Goal: Register for event/course

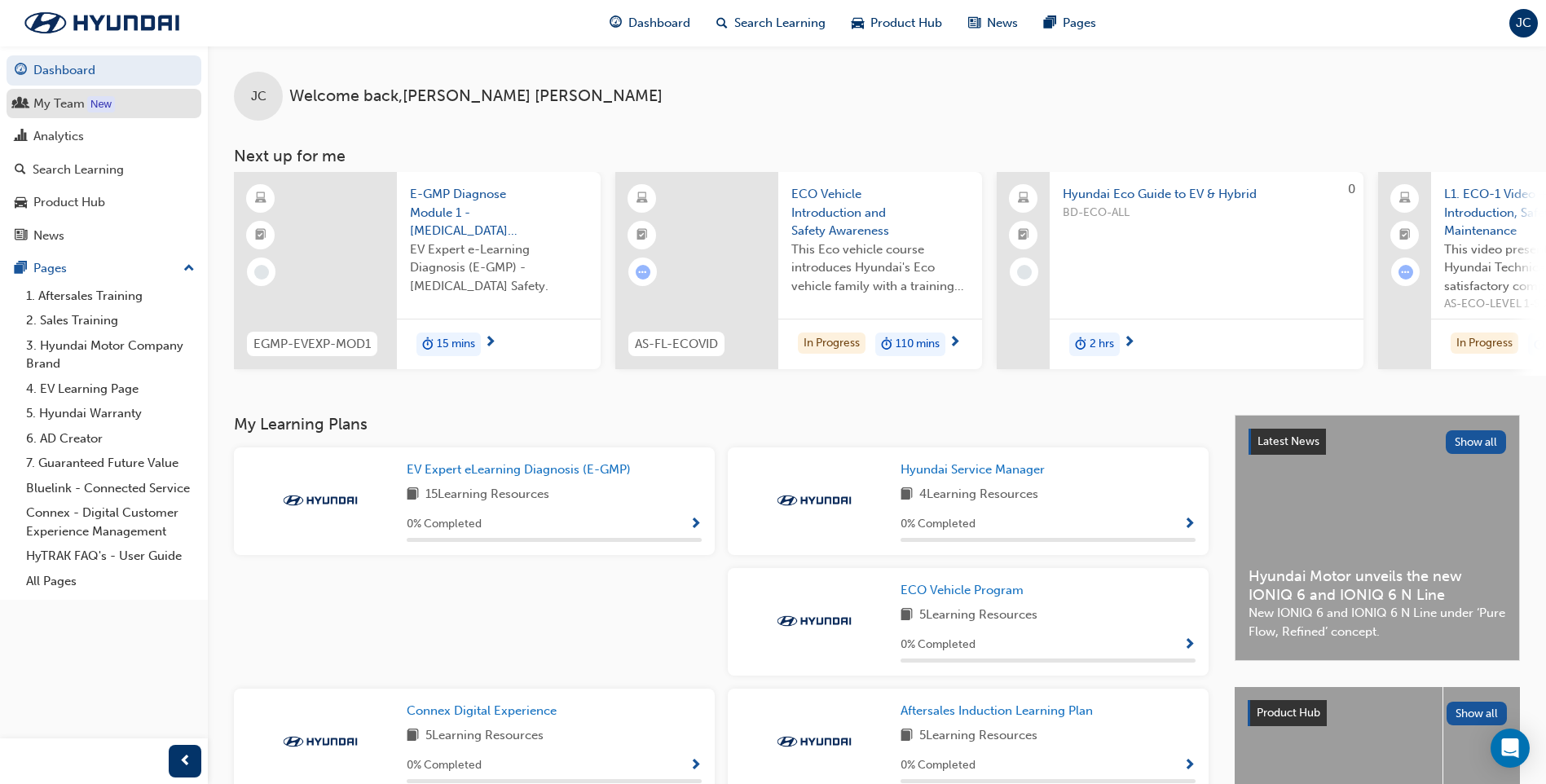
click at [62, 96] on div "My Team" at bounding box center [59, 104] width 51 height 18
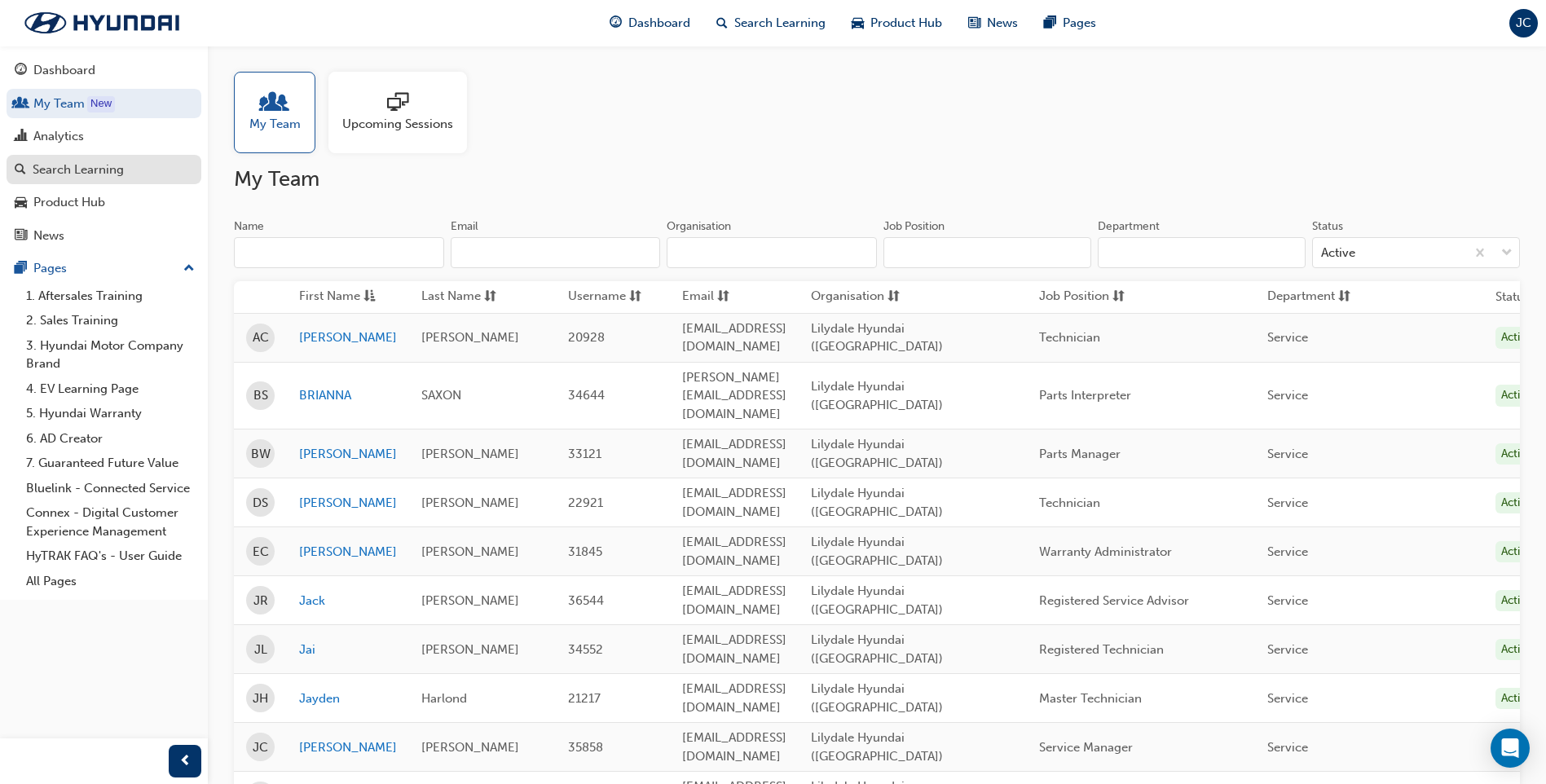
click at [109, 168] on div "Search Learning" at bounding box center [78, 169] width 91 height 18
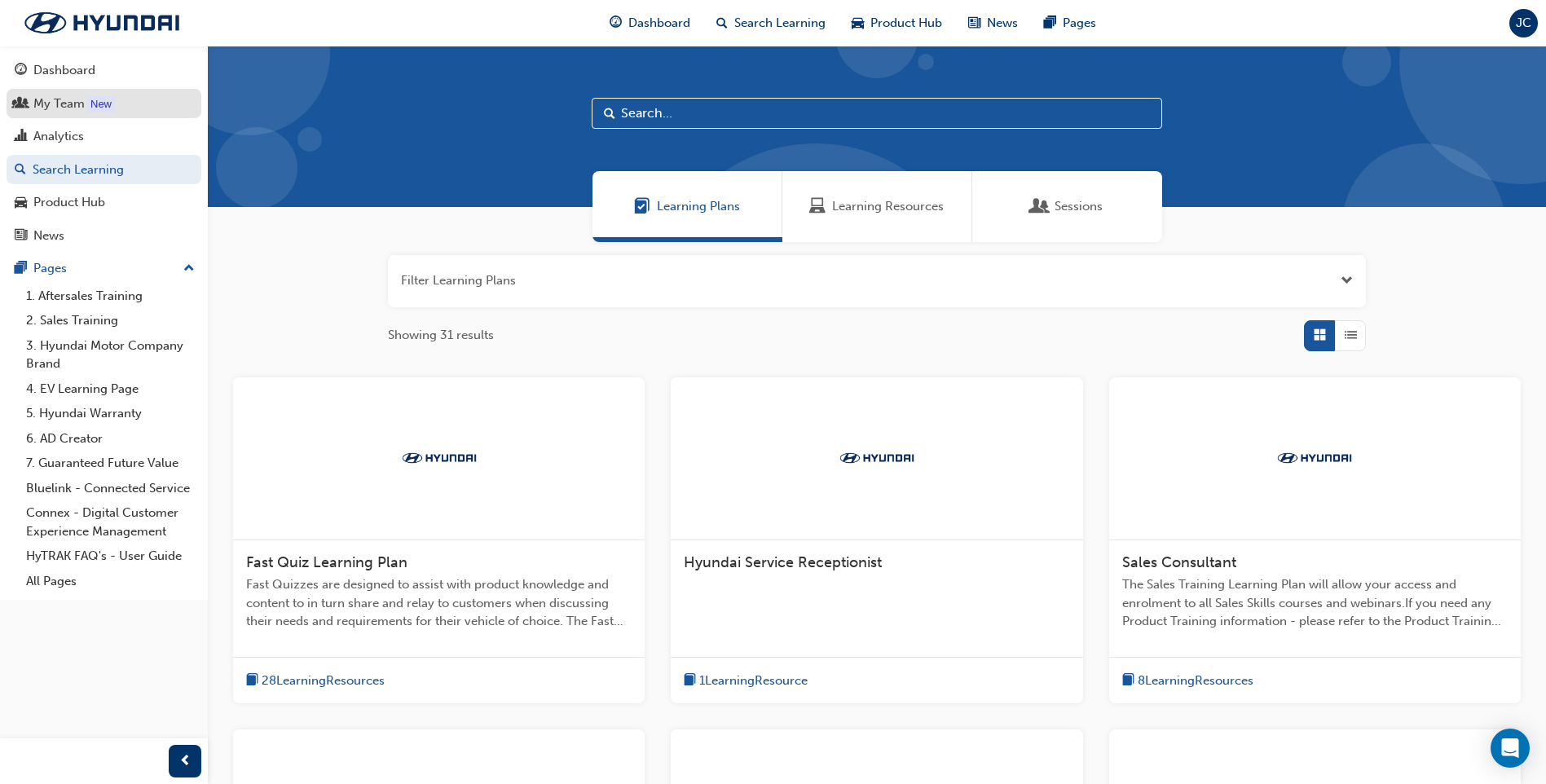
click at [65, 108] on div "My Team" at bounding box center [59, 104] width 51 height 18
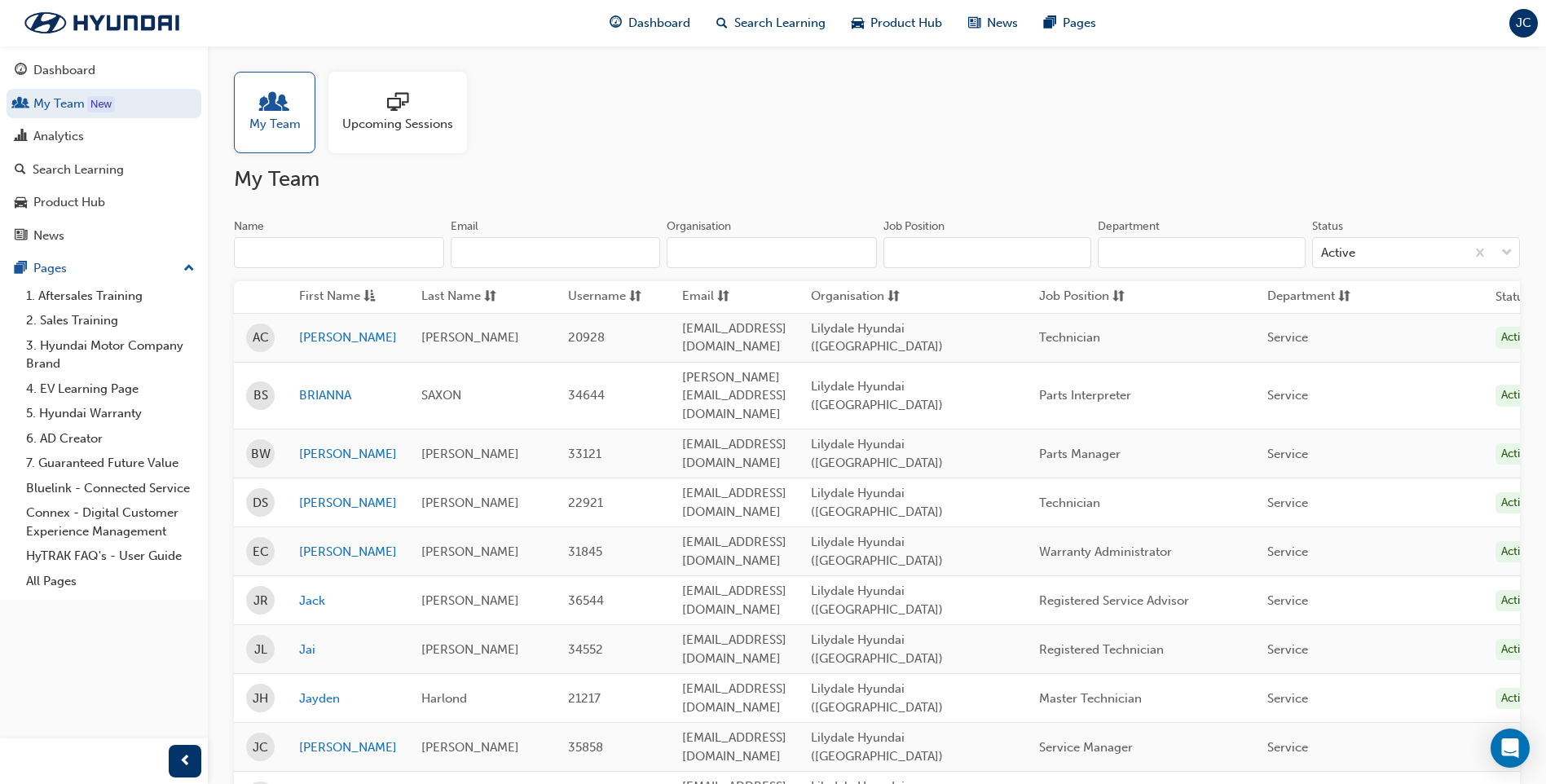
click at [383, 119] on span "Upcoming Sessions" at bounding box center [398, 124] width 111 height 18
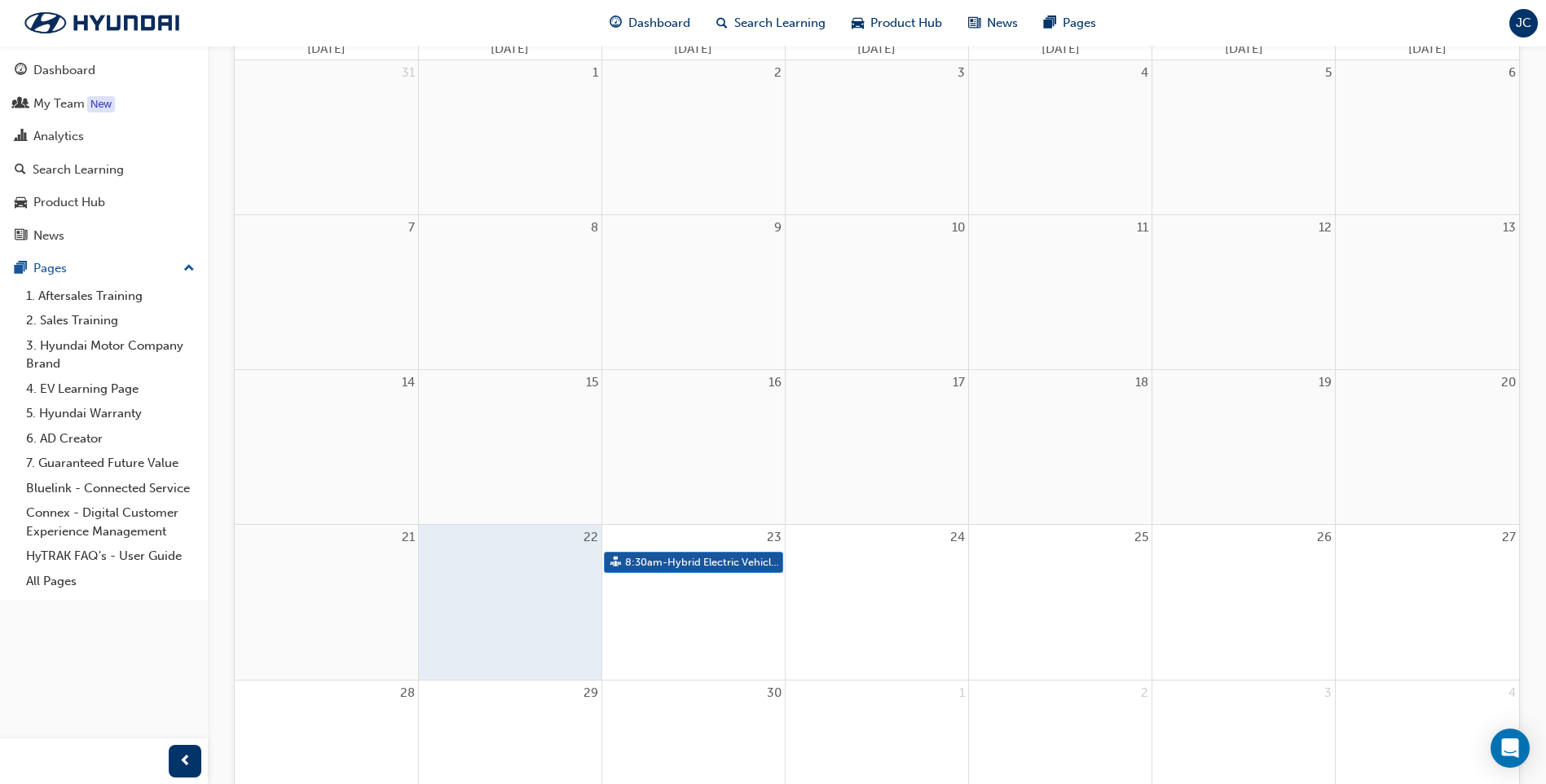
scroll to position [245, 0]
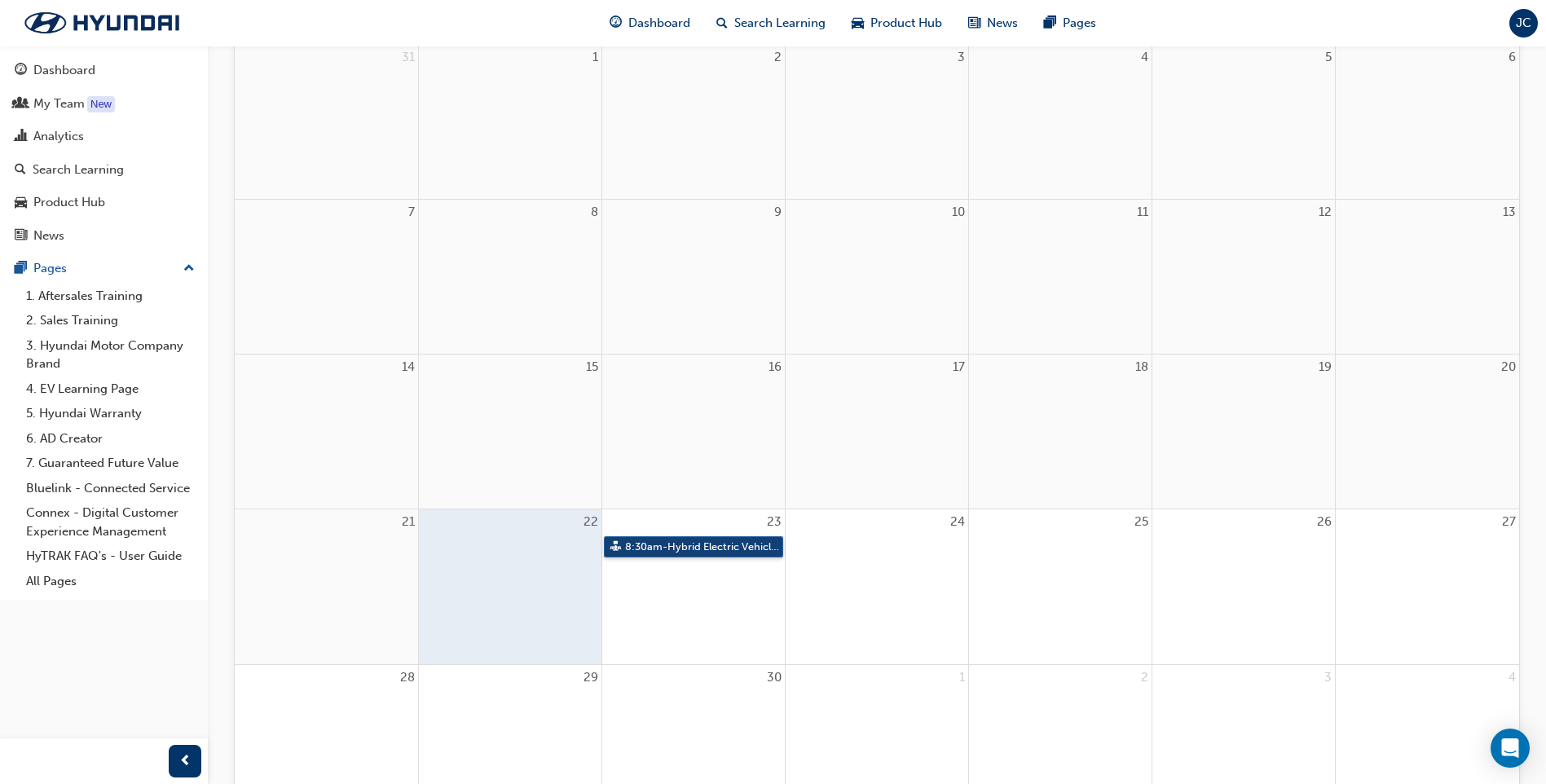
click at [695, 539] on link "8:30am - Hybrid Electric Vehicle (HEV) Technical Training" at bounding box center [694, 547] width 180 height 22
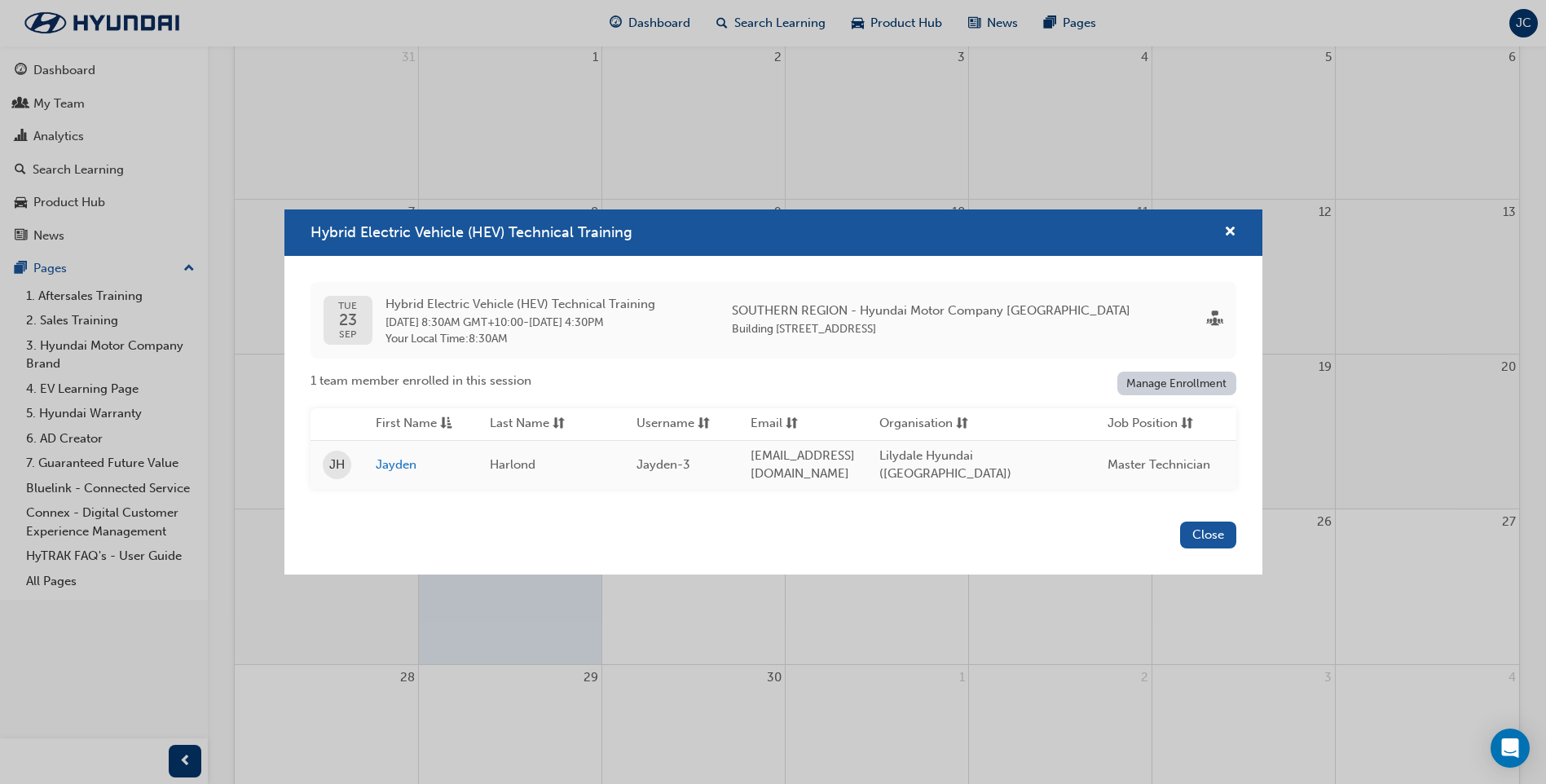
click at [1187, 376] on link "Manage Enrollment" at bounding box center [1177, 383] width 119 height 23
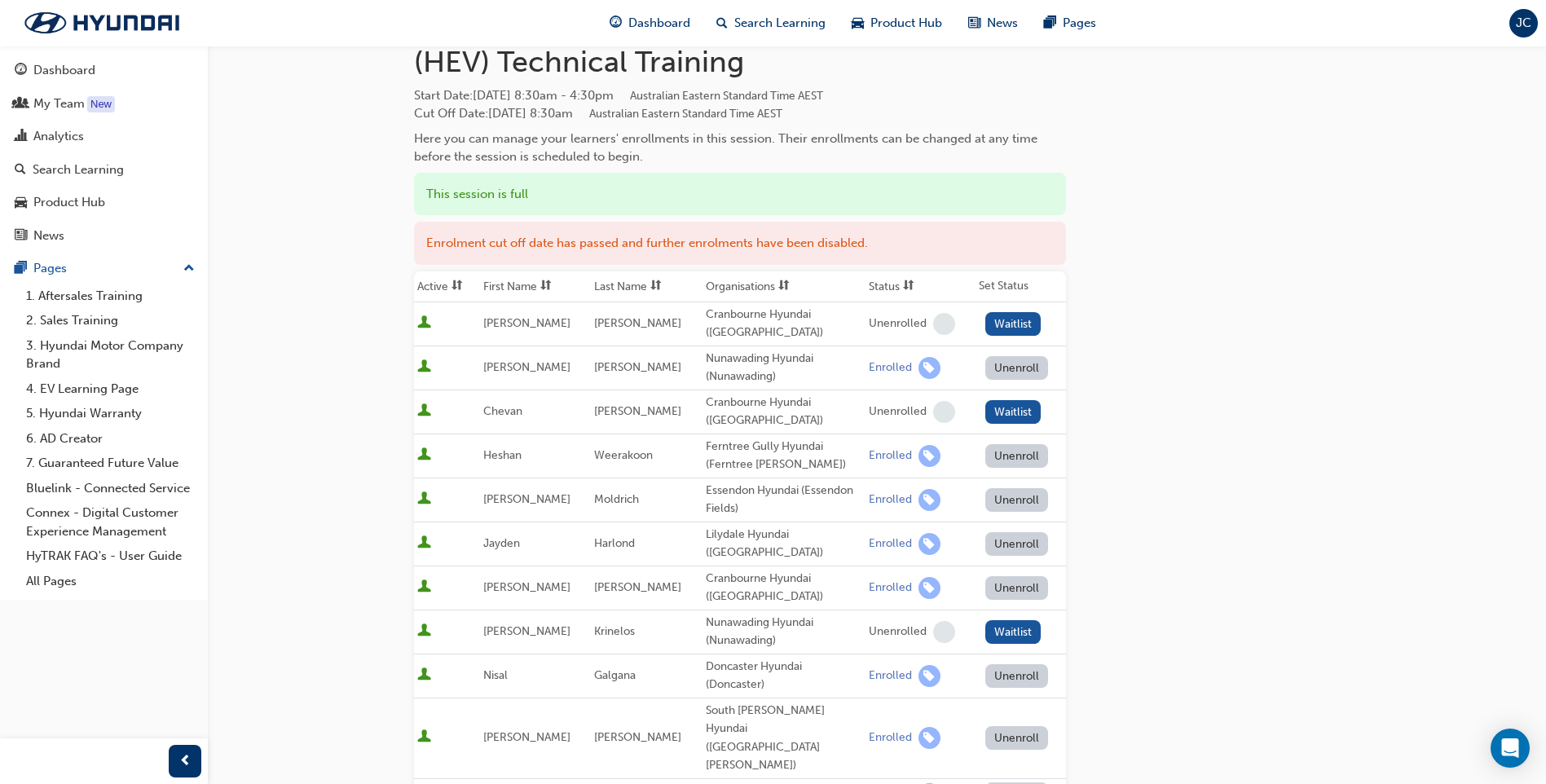
scroll to position [163, 0]
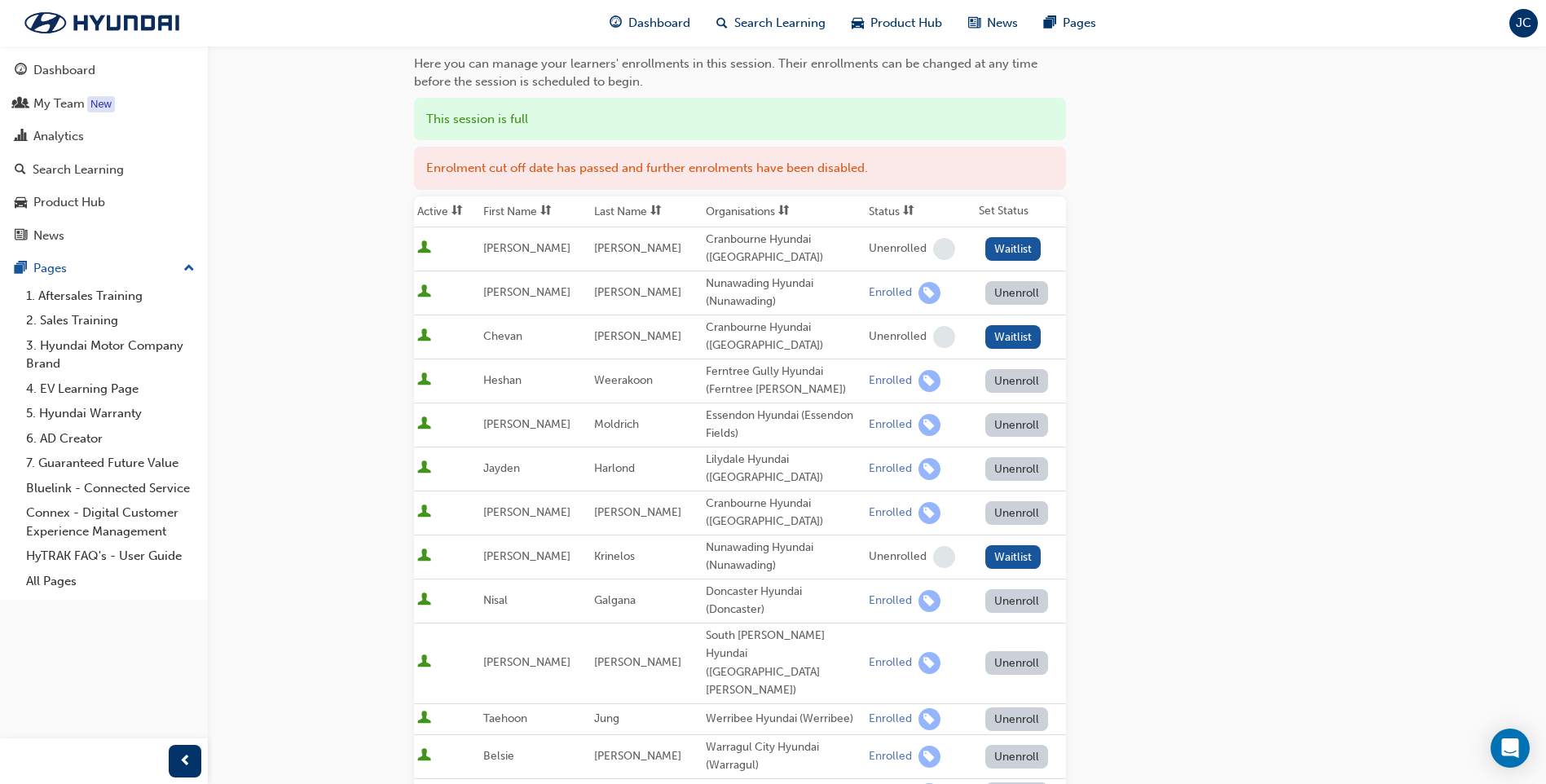
click at [1002, 464] on button "Unenroll" at bounding box center [1018, 469] width 64 height 23
